Goal: Obtain resource: Download file/media

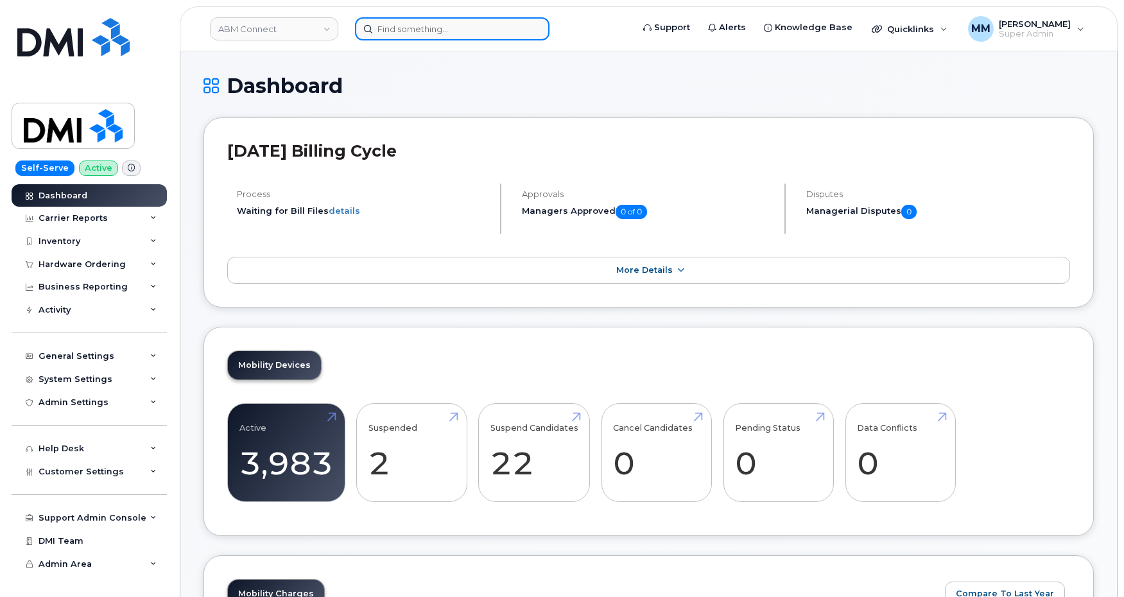
click at [426, 33] on input at bounding box center [452, 28] width 195 height 23
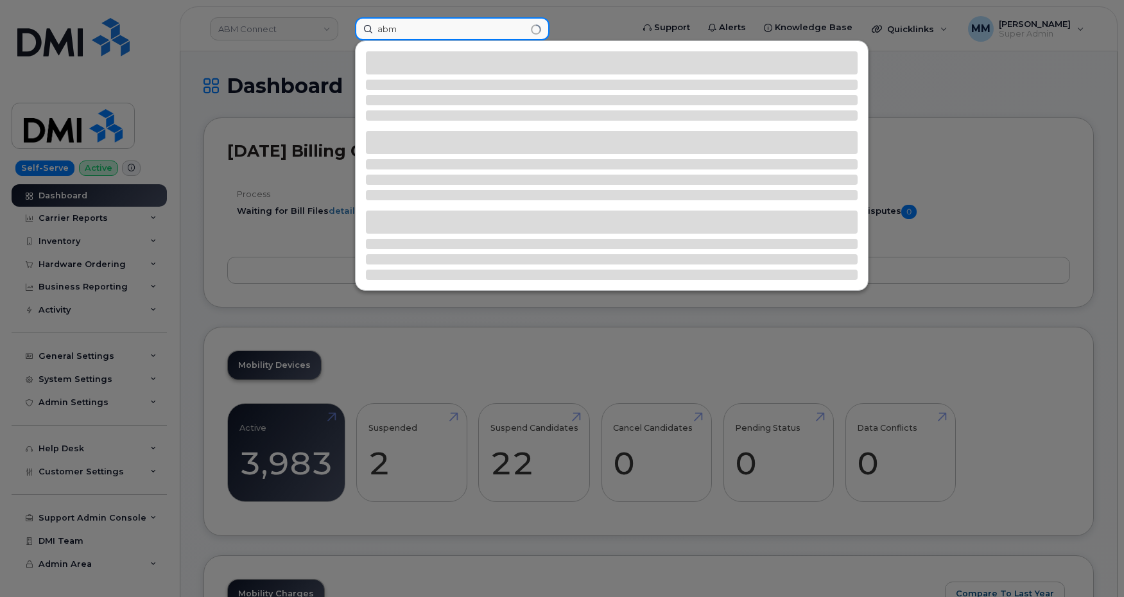
type input "abm"
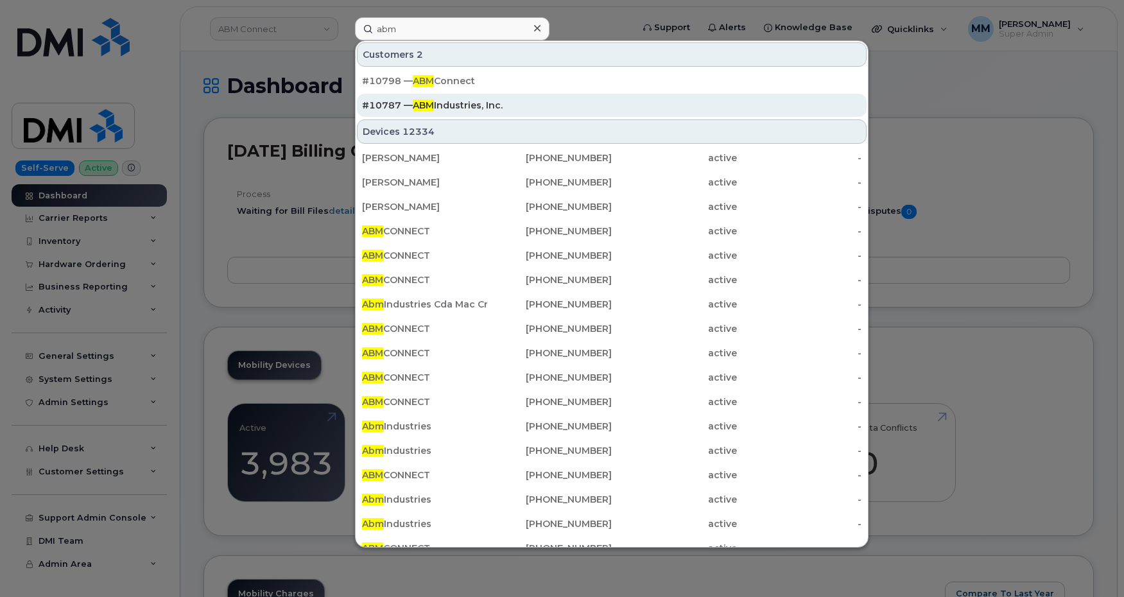
click at [477, 104] on div "#10787 — ABM Industries, Inc." at bounding box center [612, 105] width 500 height 13
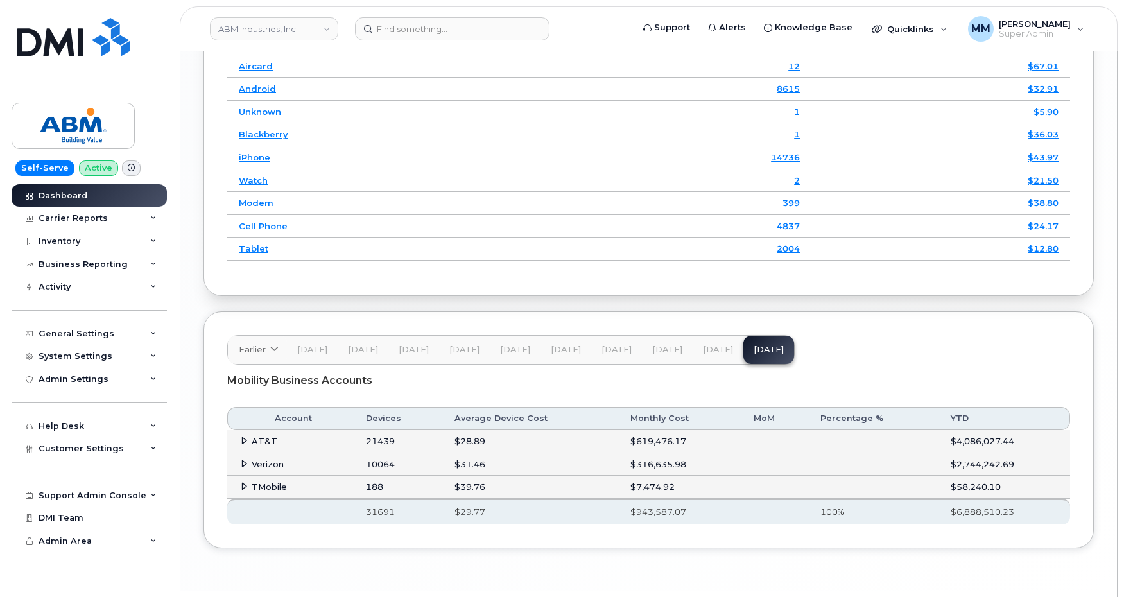
scroll to position [1723, 0]
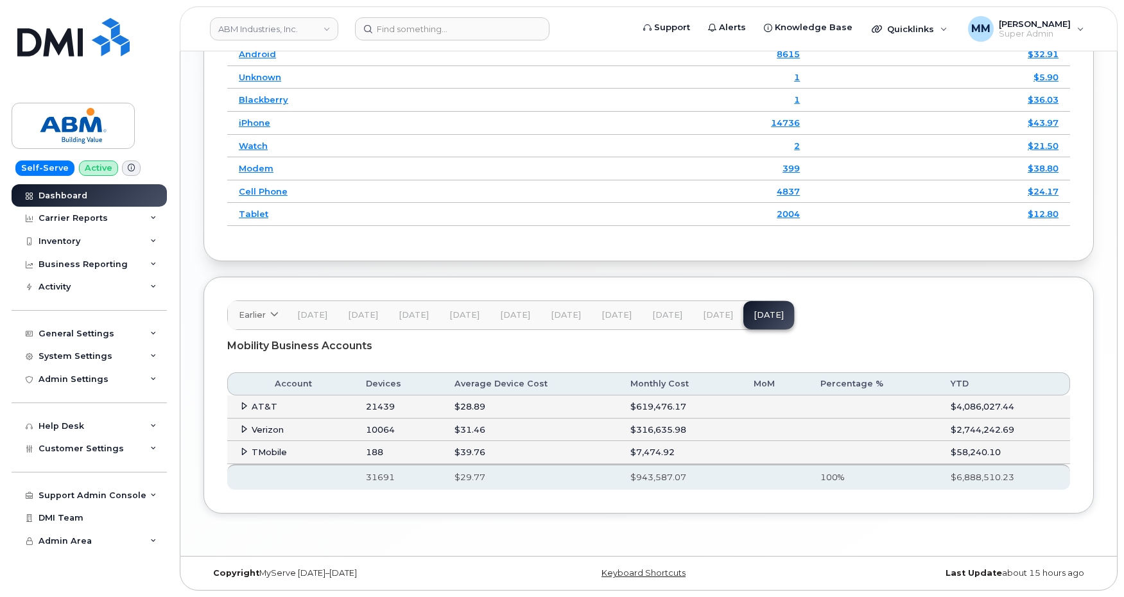
click at [706, 315] on span "[DATE]" at bounding box center [718, 315] width 30 height 10
click at [760, 318] on span "[DATE]" at bounding box center [769, 315] width 30 height 10
click at [105, 227] on div "Carrier Reports" at bounding box center [89, 218] width 155 height 23
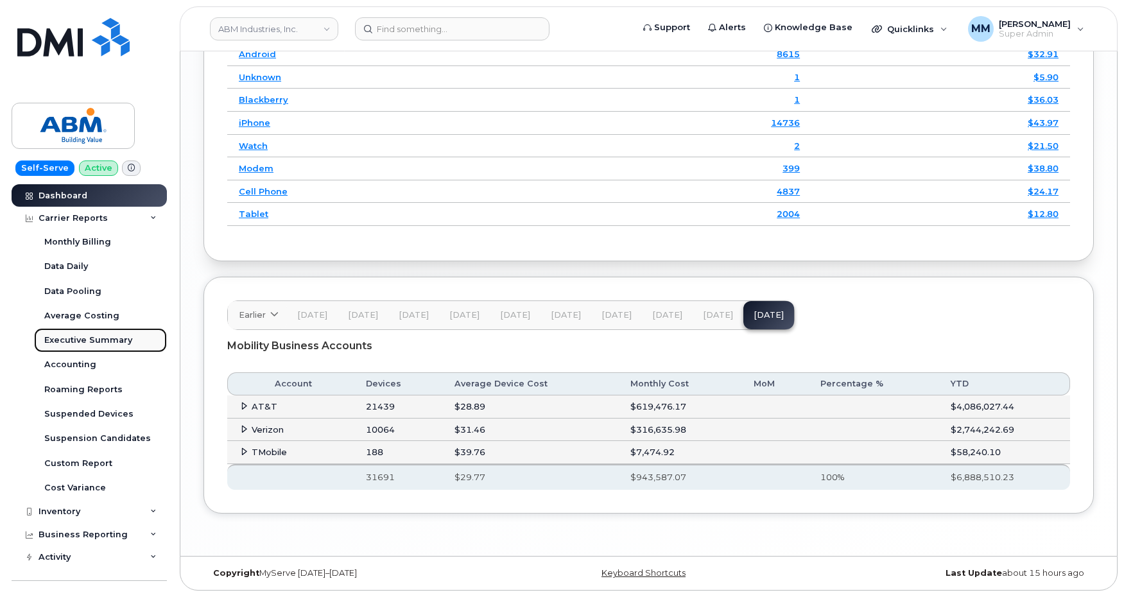
click at [112, 334] on link "Executive Summary" at bounding box center [100, 340] width 133 height 24
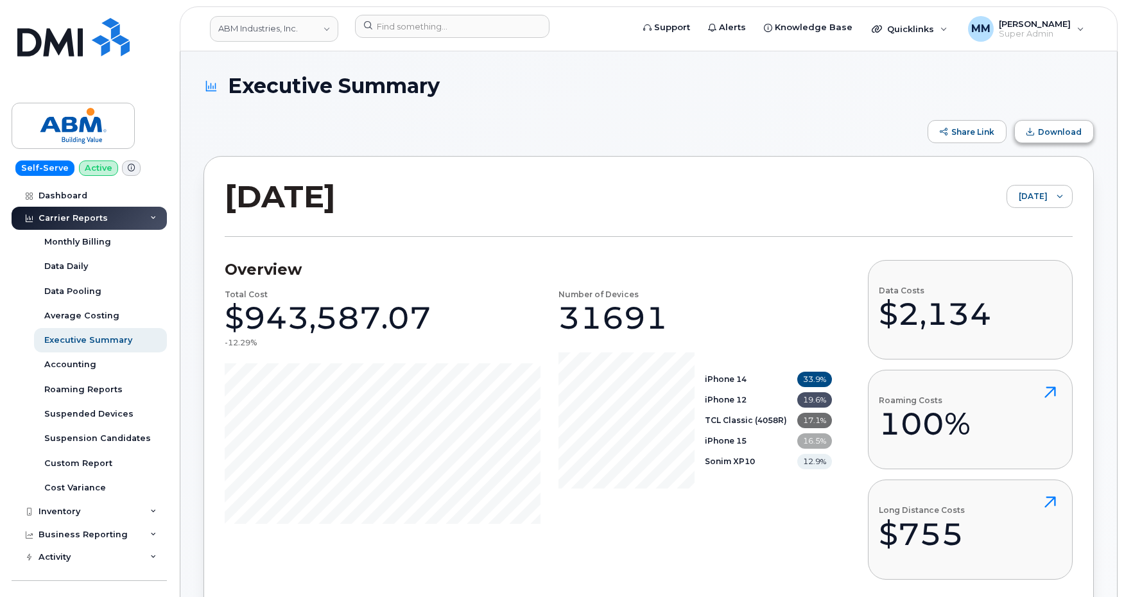
click at [1042, 127] on span "Download" at bounding box center [1060, 132] width 44 height 10
